Goal: Information Seeking & Learning: Learn about a topic

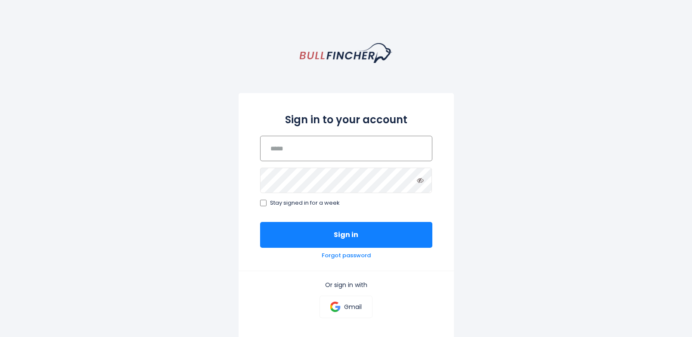
click at [348, 150] on input "email" at bounding box center [346, 148] width 172 height 25
click at [346, 153] on input "email" at bounding box center [346, 148] width 172 height 25
click at [344, 313] on link "Gmail" at bounding box center [345, 306] width 53 height 22
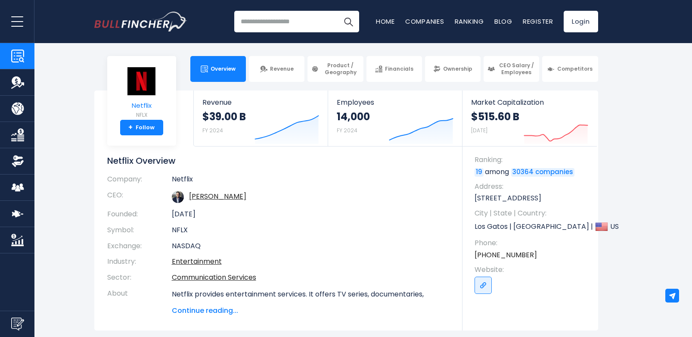
click at [143, 104] on span "Netflix" at bounding box center [142, 105] width 30 height 7
